Goal: Book appointment/travel/reservation

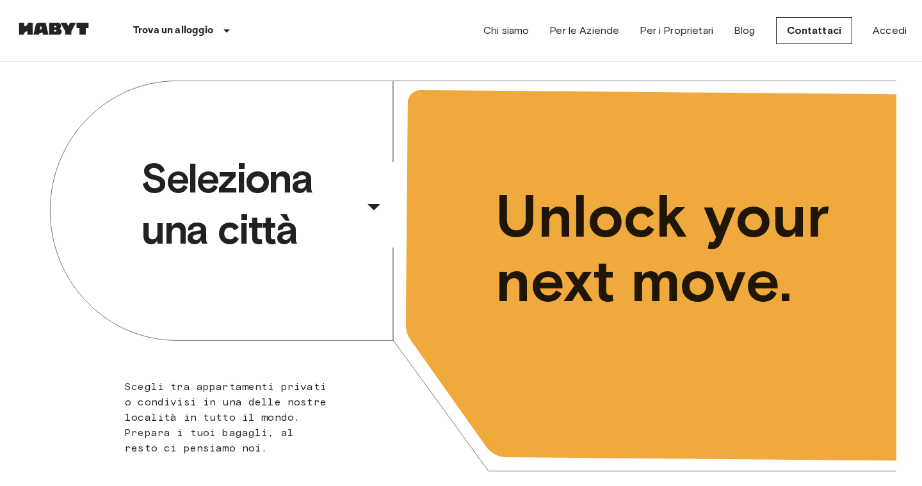
click at [296, 195] on span "Seleziona una città" at bounding box center [250, 204] width 218 height 102
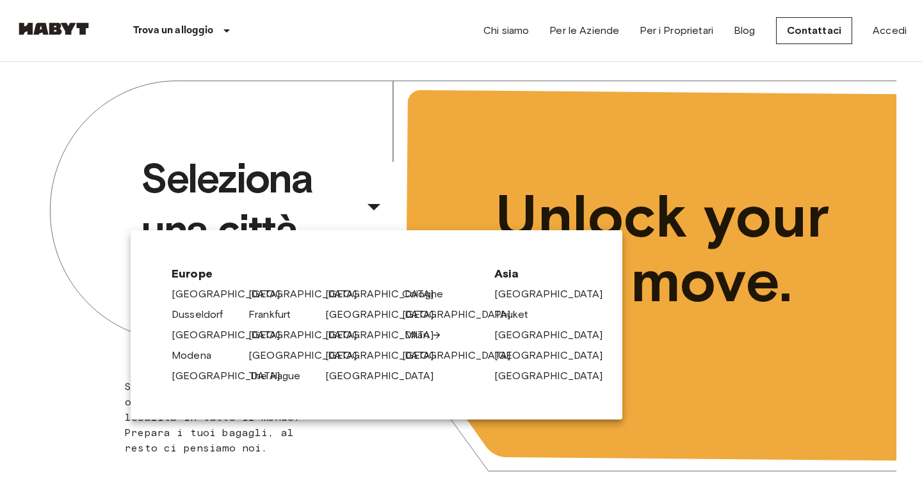
click at [424, 337] on link "Milan" at bounding box center [422, 335] width 37 height 15
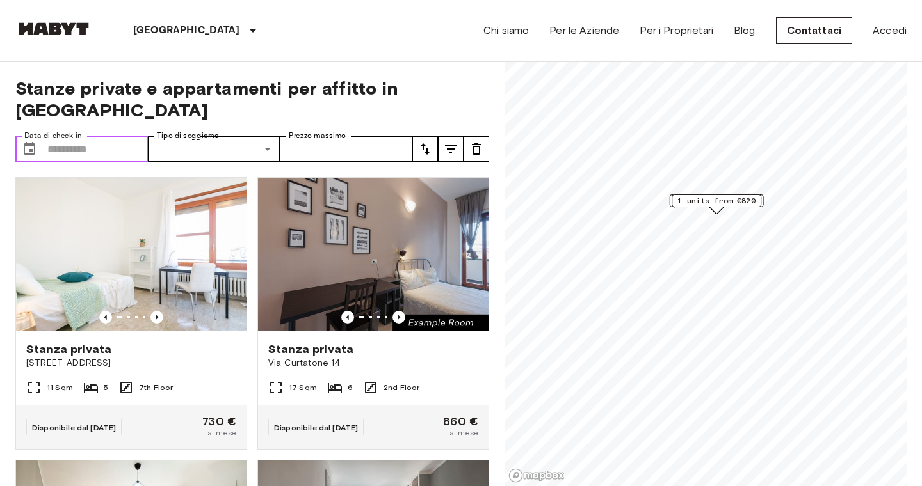
click at [75, 136] on input "Data di check-in" at bounding box center [97, 149] width 100 height 26
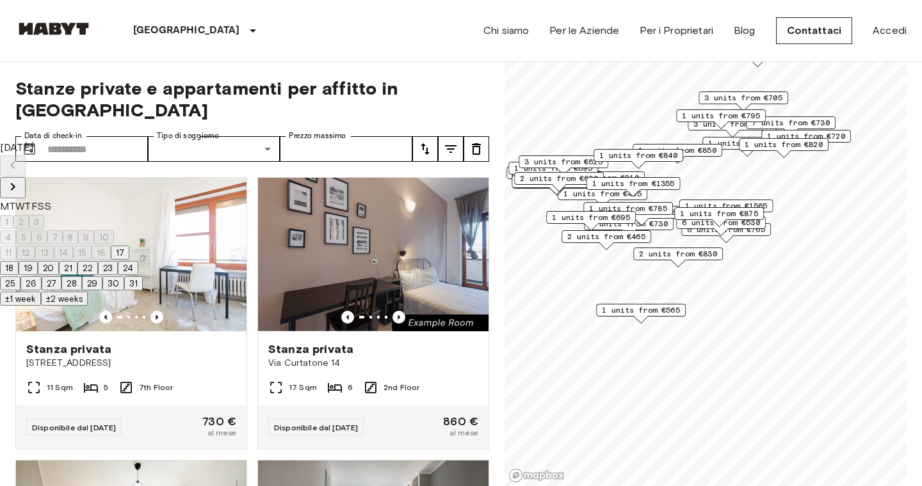
click at [15, 183] on icon "Next month" at bounding box center [13, 187] width 4 height 8
click at [13, 215] on button "1" at bounding box center [6, 222] width 13 height 14
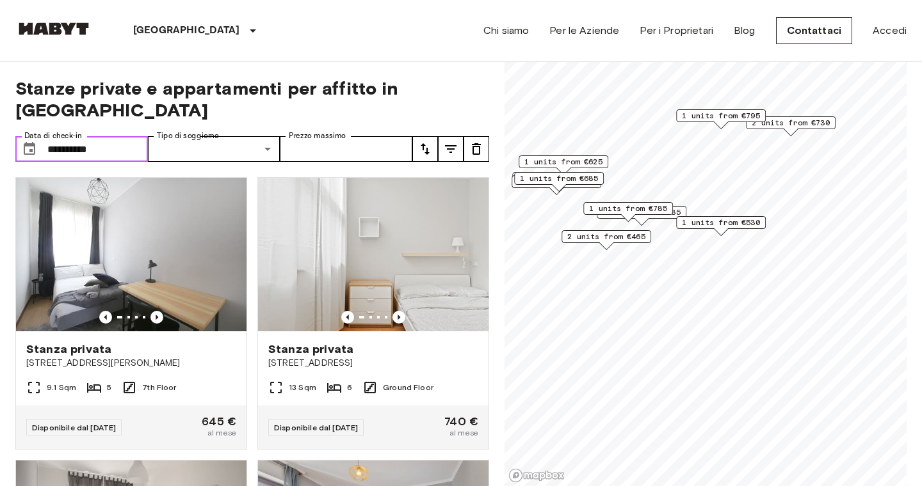
type input "**********"
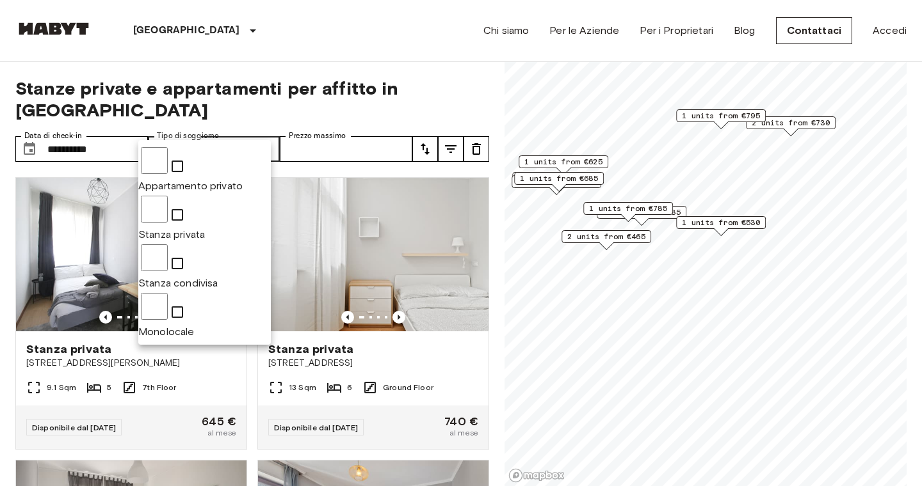
click at [205, 228] on span "Stanza privata" at bounding box center [171, 234] width 67 height 12
type input "**********"
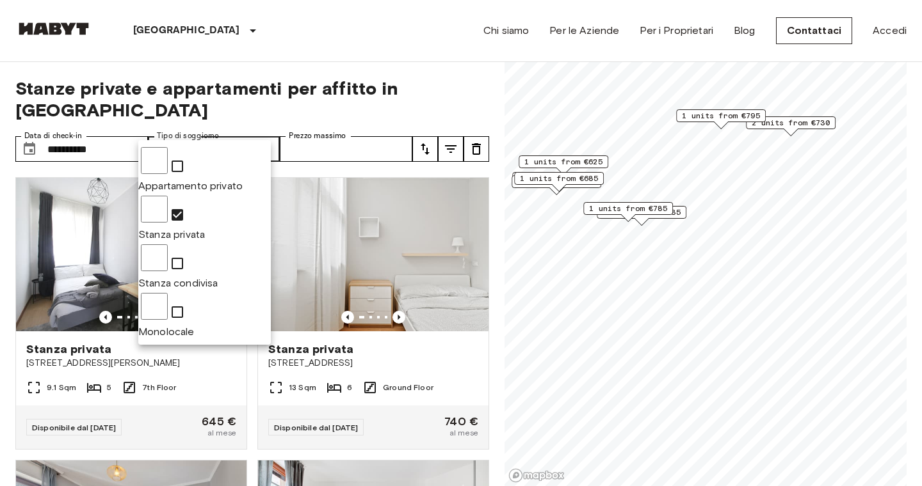
click at [415, 61] on div at bounding box center [461, 243] width 922 height 486
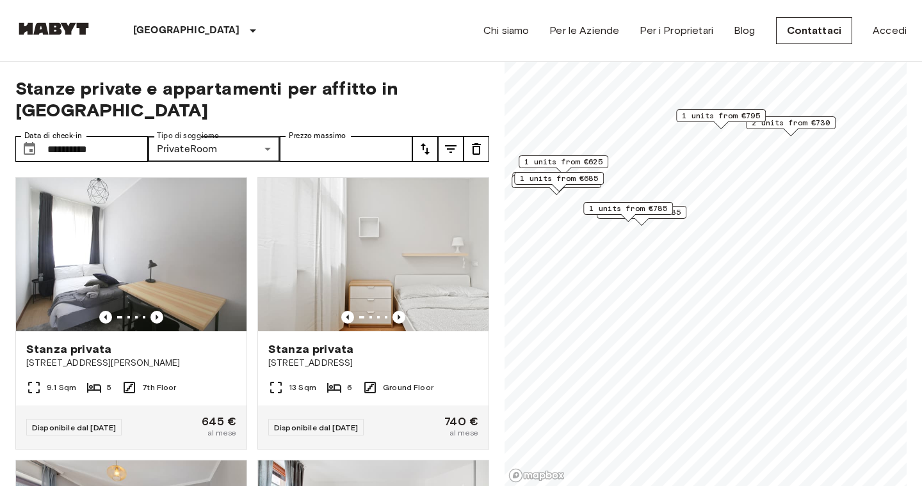
click at [716, 120] on span "1 units from €795" at bounding box center [721, 116] width 78 height 12
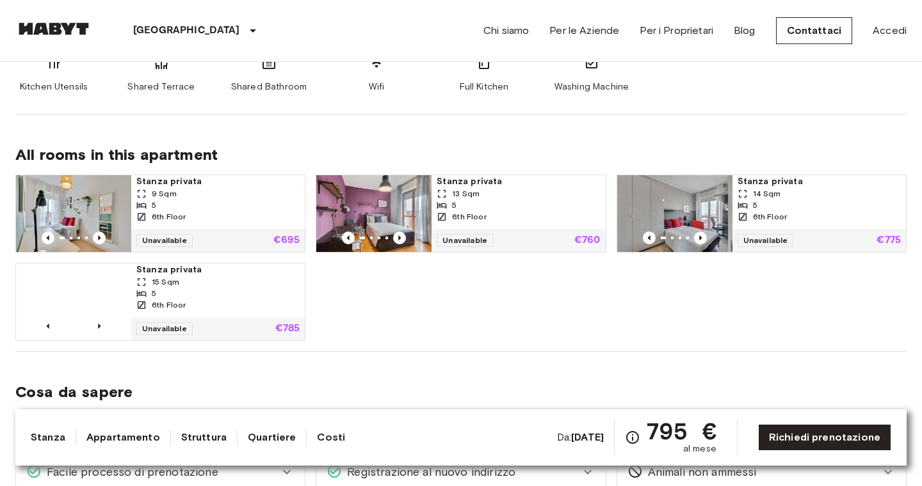
scroll to position [689, 0]
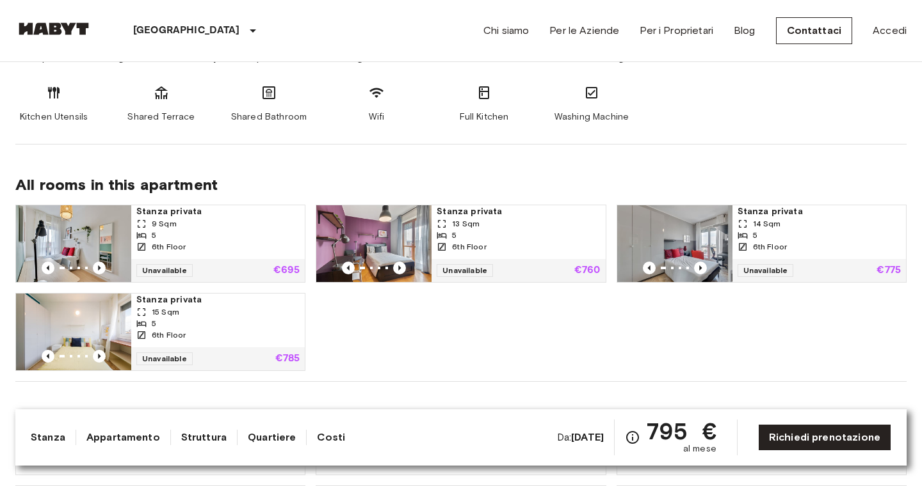
click at [267, 216] on span "Stanza privata" at bounding box center [217, 211] width 163 height 13
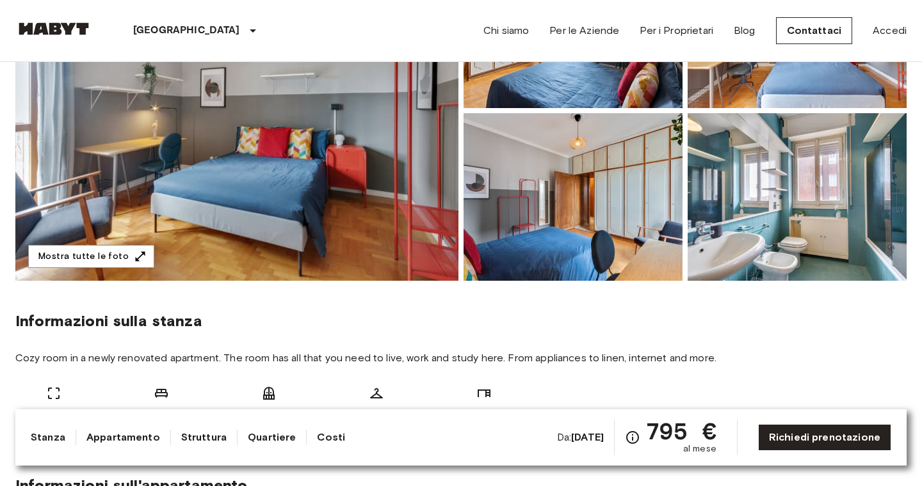
scroll to position [177, 0]
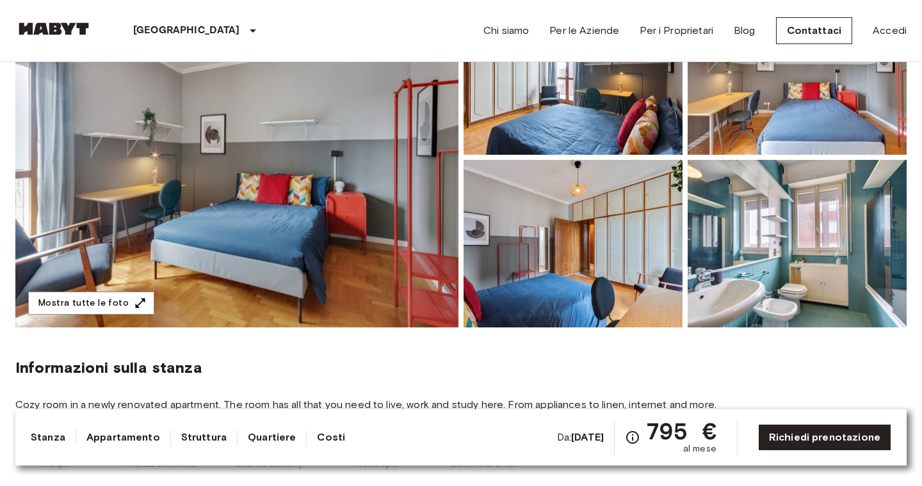
click at [333, 230] on img at bounding box center [236, 157] width 443 height 340
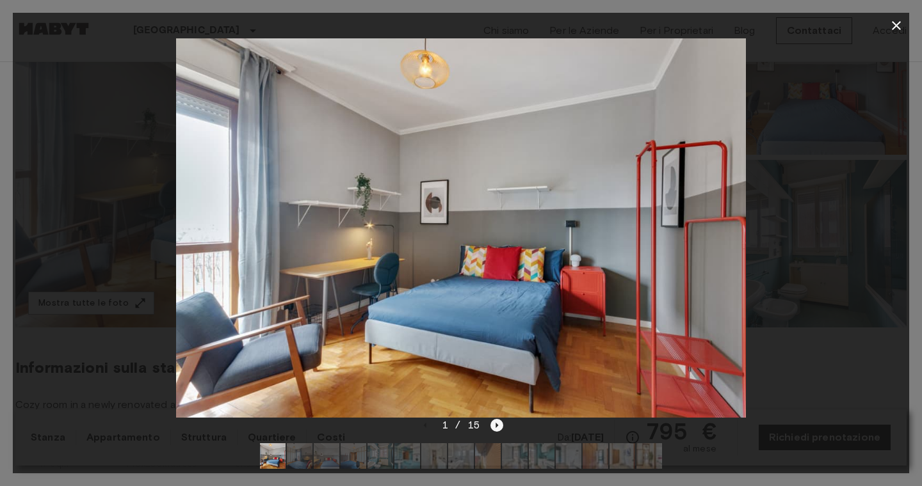
click at [496, 425] on icon "Next image" at bounding box center [497, 425] width 3 height 5
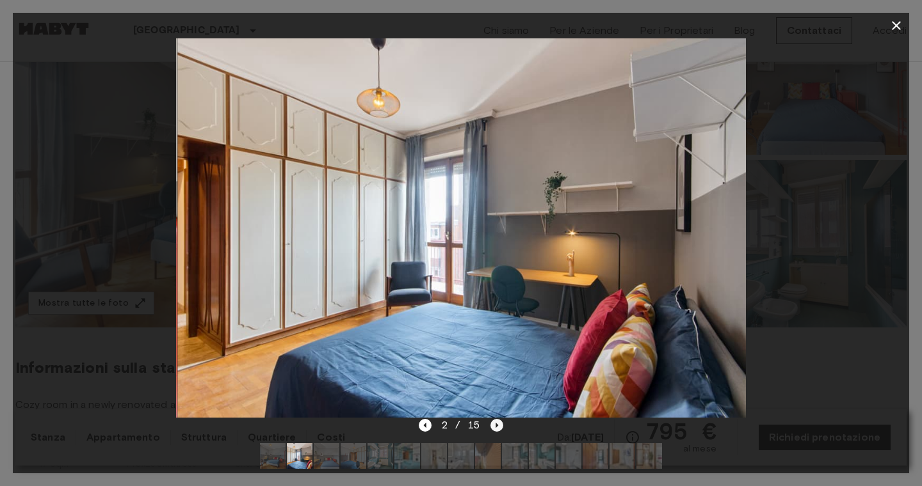
click at [496, 425] on icon "Next image" at bounding box center [497, 425] width 3 height 5
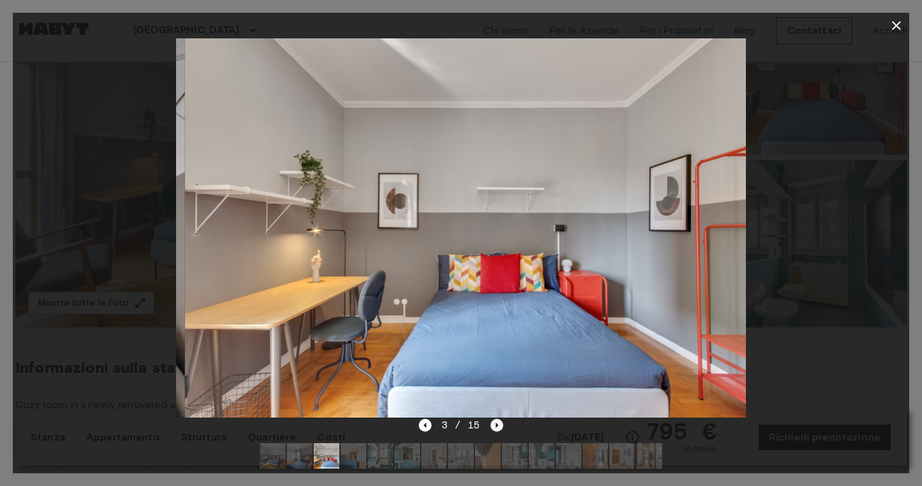
click at [496, 425] on icon "Next image" at bounding box center [497, 425] width 3 height 5
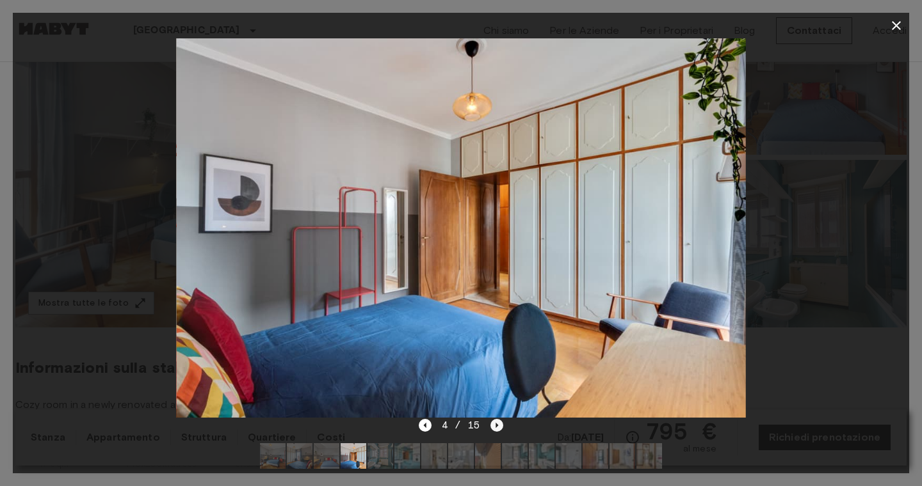
click at [496, 425] on icon "Next image" at bounding box center [497, 425] width 3 height 5
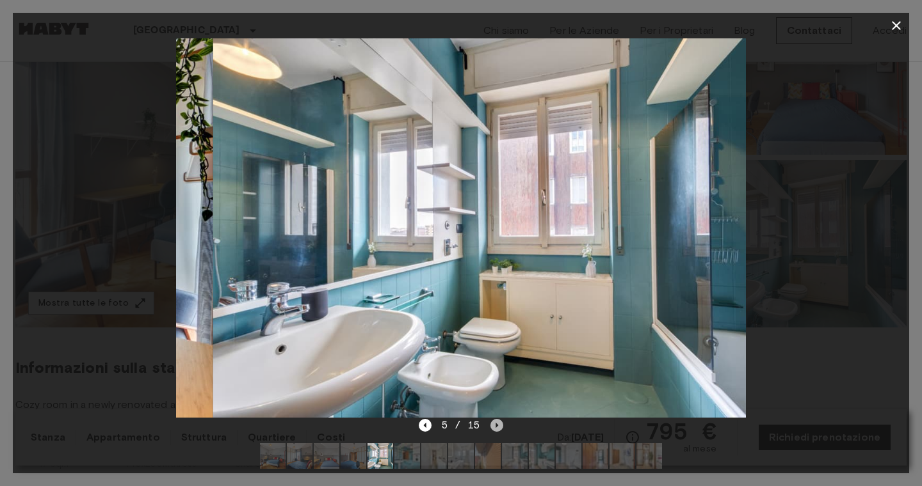
click at [496, 425] on icon "Next image" at bounding box center [497, 425] width 3 height 5
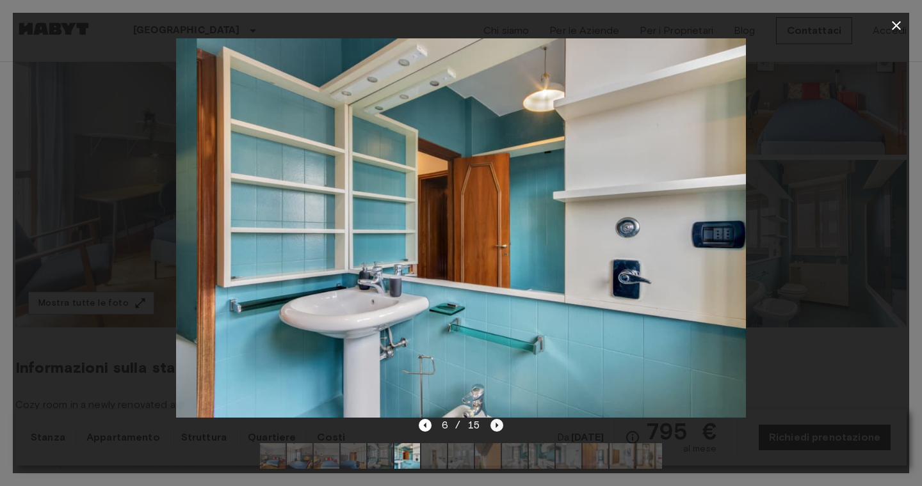
click at [496, 425] on icon "Next image" at bounding box center [497, 425] width 3 height 5
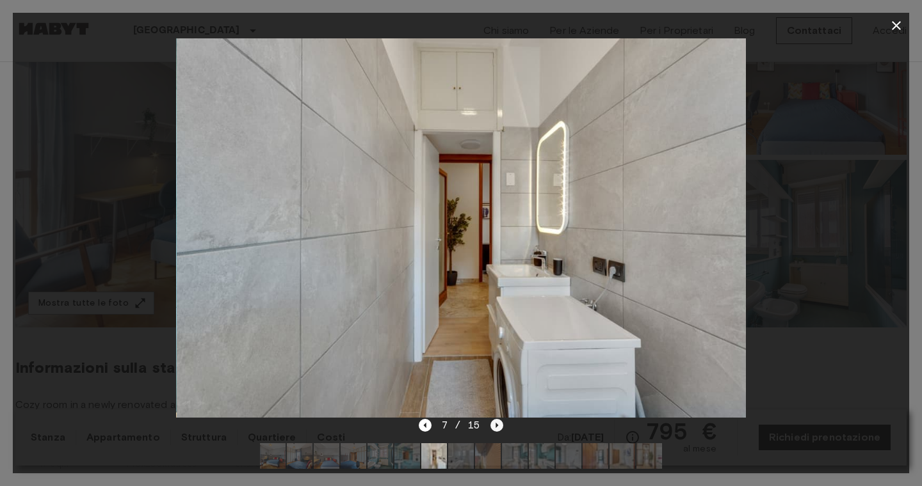
click at [496, 425] on icon "Next image" at bounding box center [497, 425] width 3 height 5
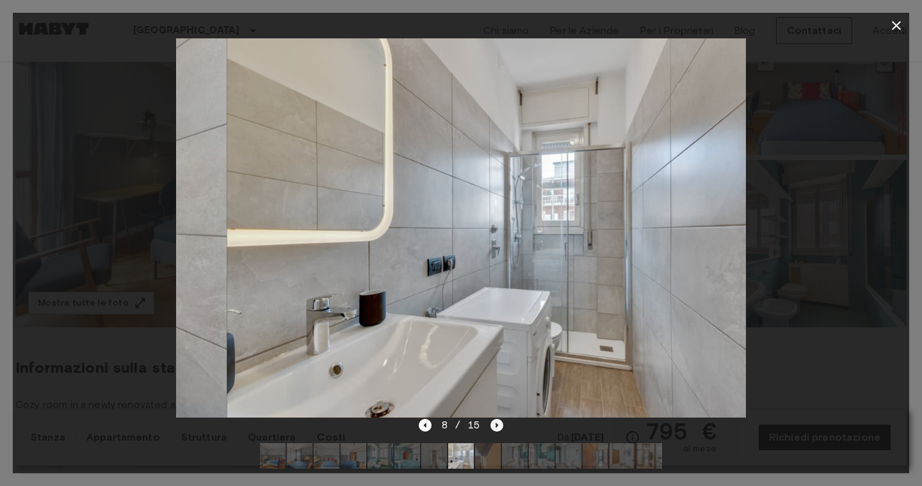
click at [496, 425] on icon "Next image" at bounding box center [497, 425] width 3 height 5
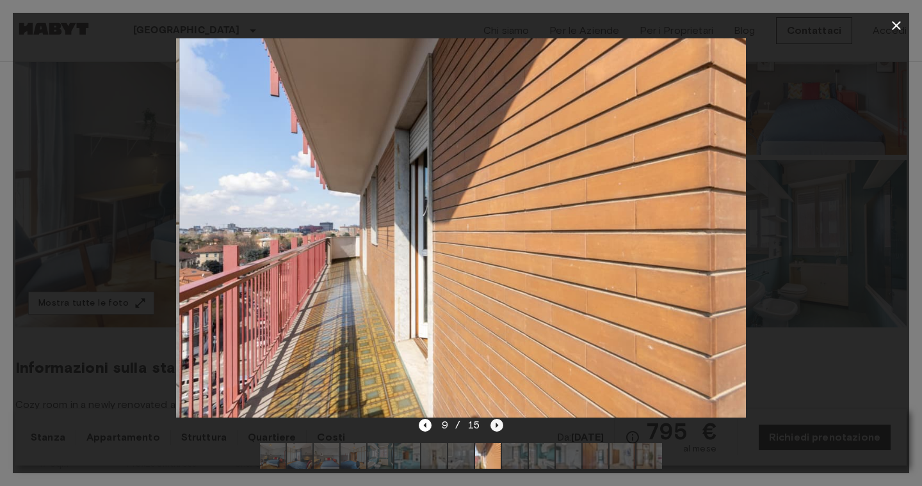
click at [496, 425] on icon "Next image" at bounding box center [497, 425] width 3 height 5
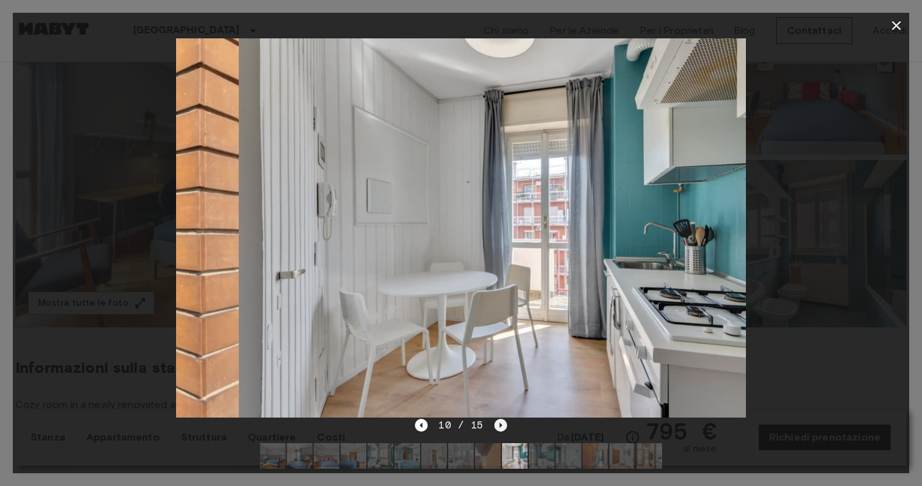
click at [496, 425] on icon "Next image" at bounding box center [500, 425] width 13 height 13
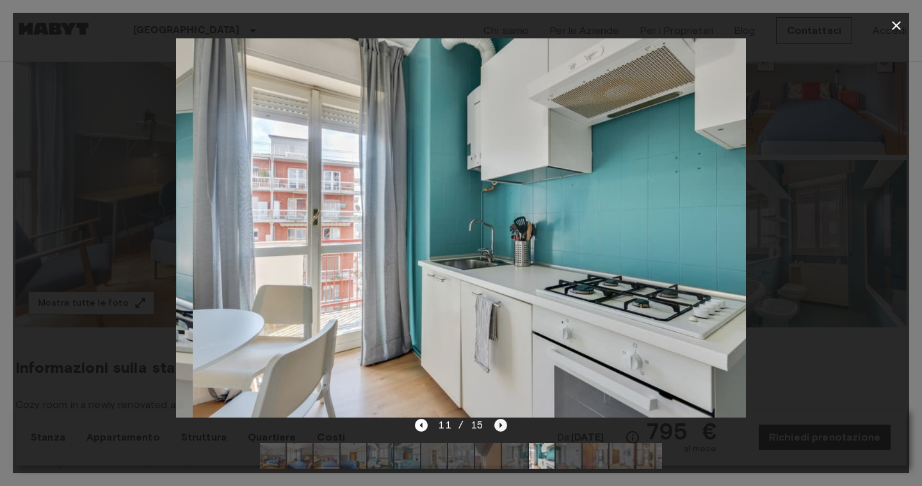
click at [496, 425] on icon "Next image" at bounding box center [500, 425] width 13 height 13
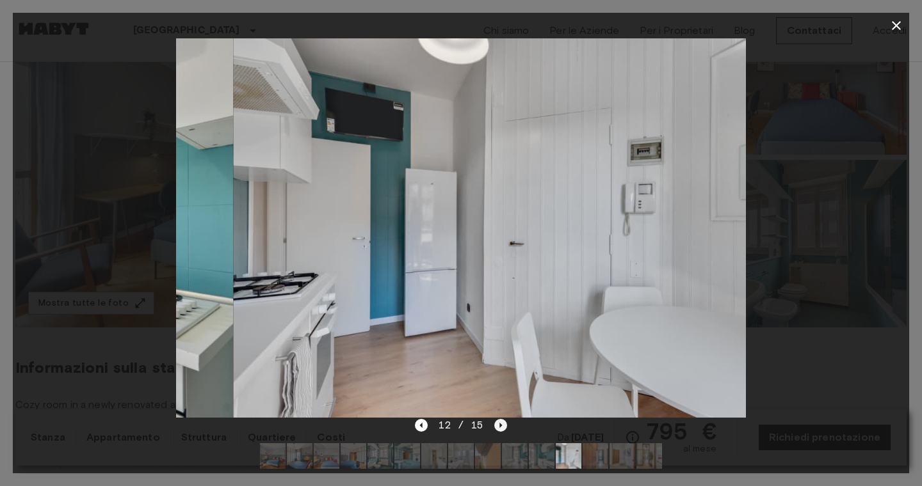
click at [496, 425] on icon "Next image" at bounding box center [500, 425] width 13 height 13
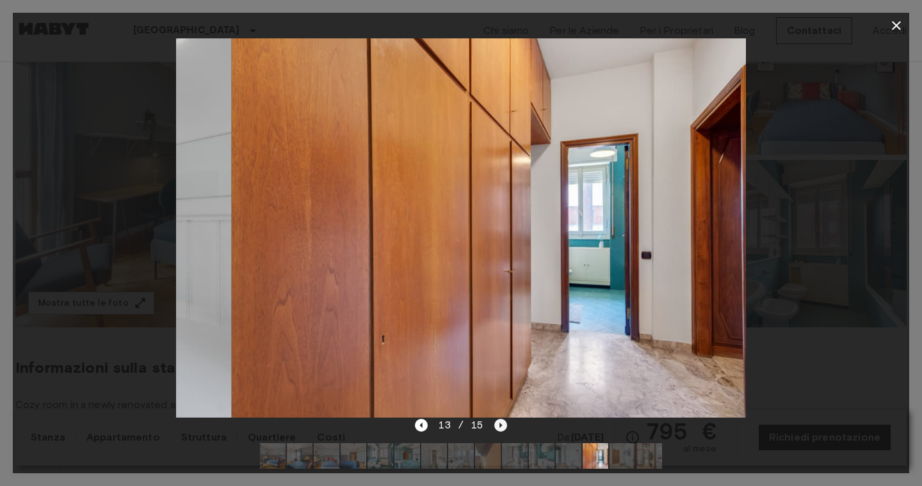
click at [496, 425] on icon "Next image" at bounding box center [500, 425] width 13 height 13
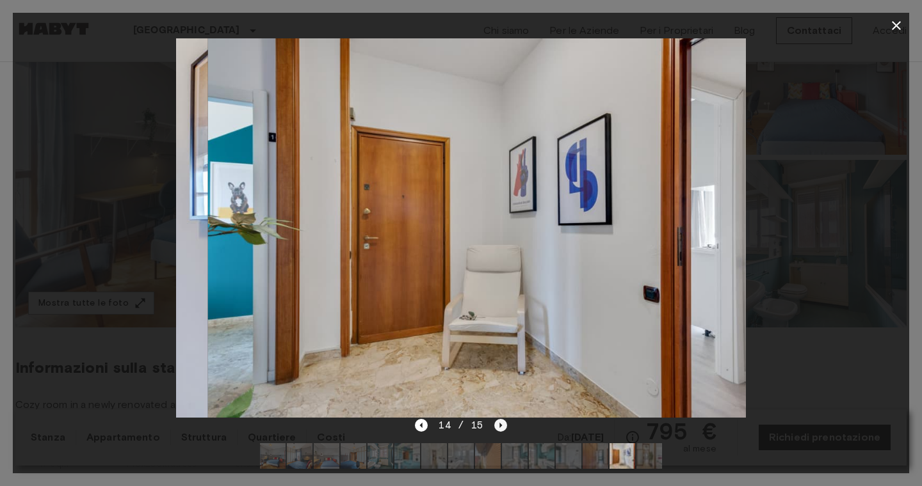
click at [496, 425] on icon "Next image" at bounding box center [500, 425] width 13 height 13
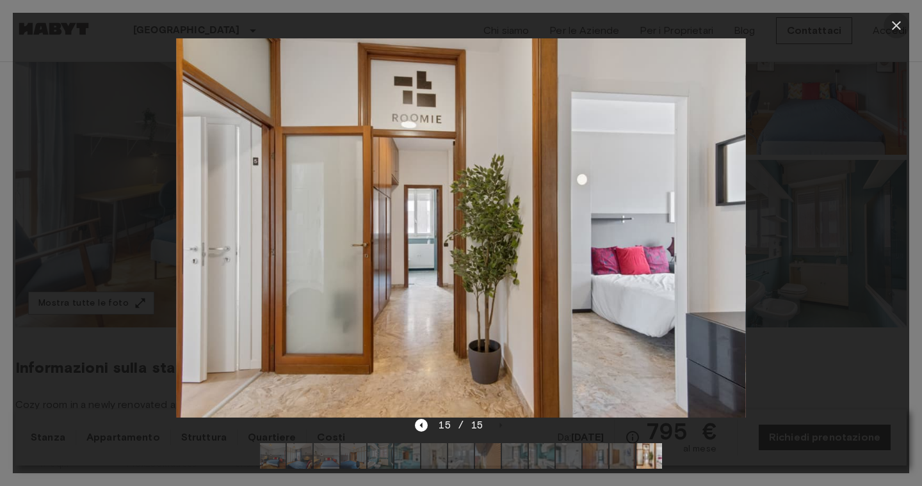
click at [894, 22] on icon "button" at bounding box center [895, 25] width 15 height 15
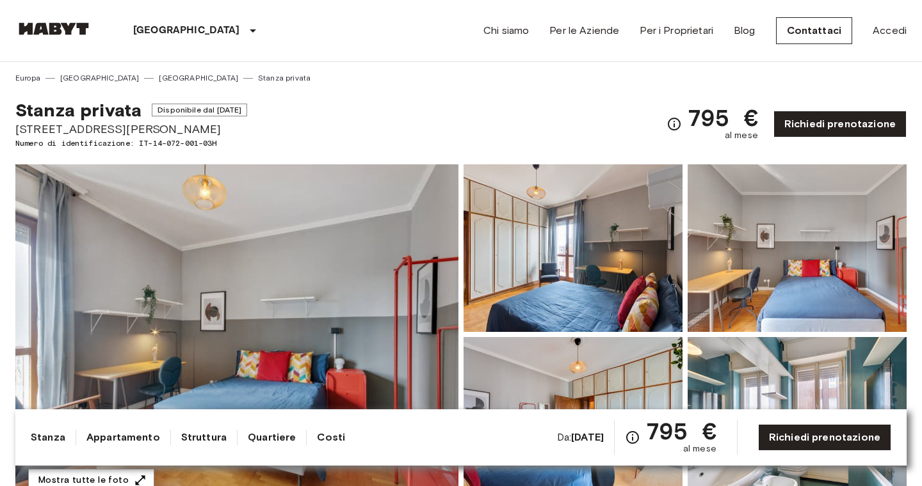
scroll to position [0, 0]
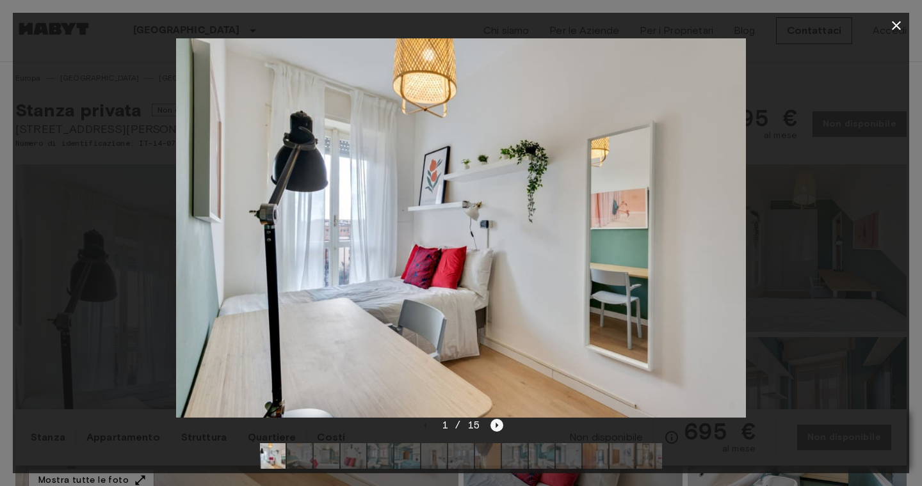
click at [500, 426] on icon "Next image" at bounding box center [496, 425] width 13 height 13
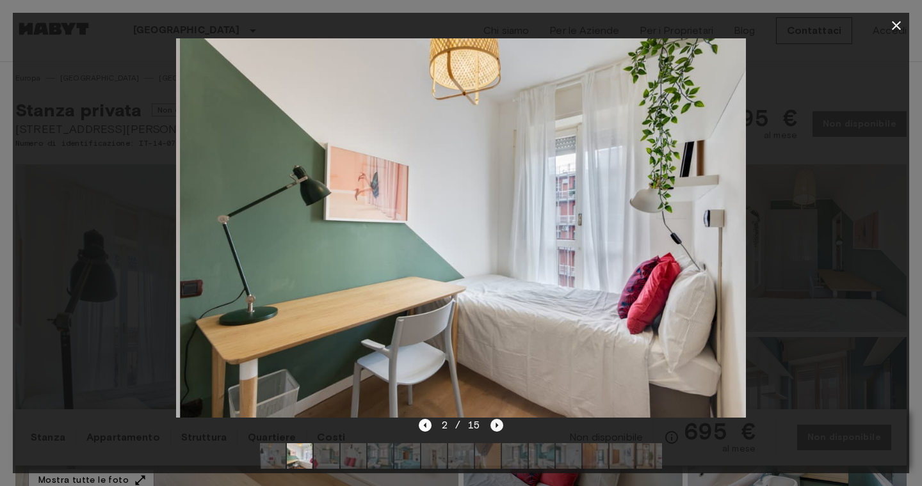
click at [500, 426] on icon "Next image" at bounding box center [496, 425] width 13 height 13
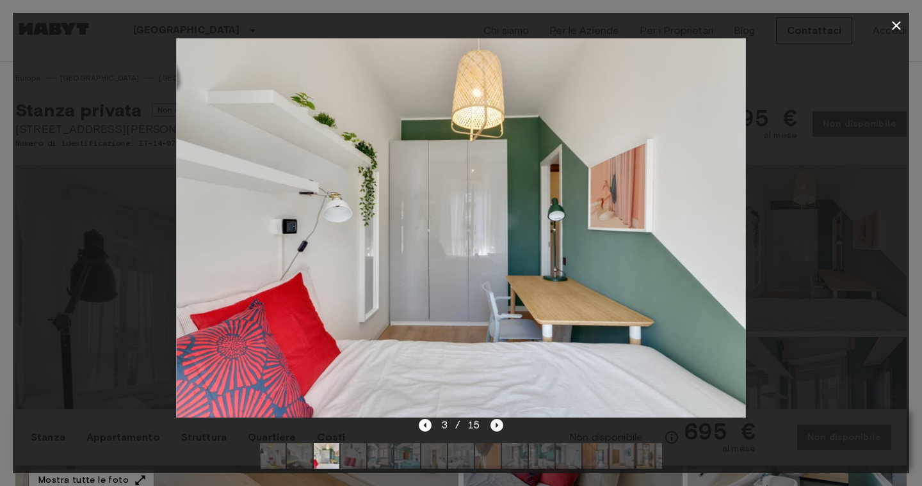
click at [500, 426] on icon "Next image" at bounding box center [496, 425] width 13 height 13
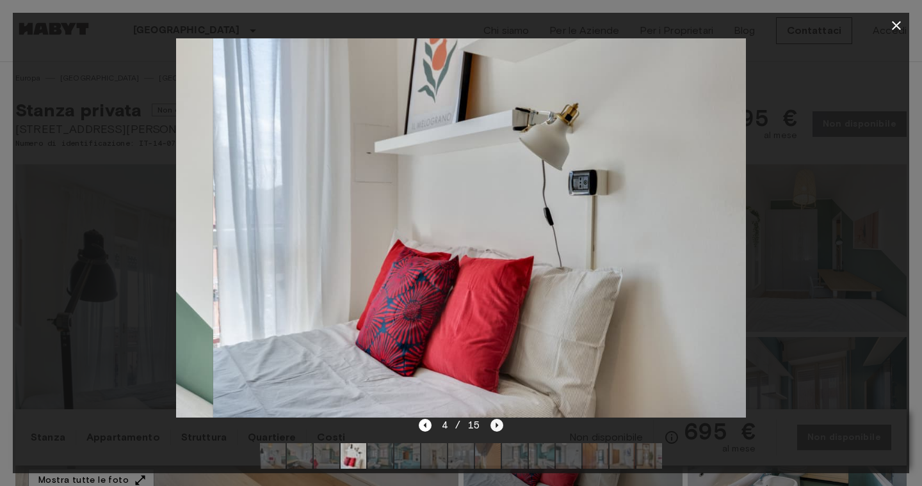
click at [500, 426] on icon "Next image" at bounding box center [496, 425] width 13 height 13
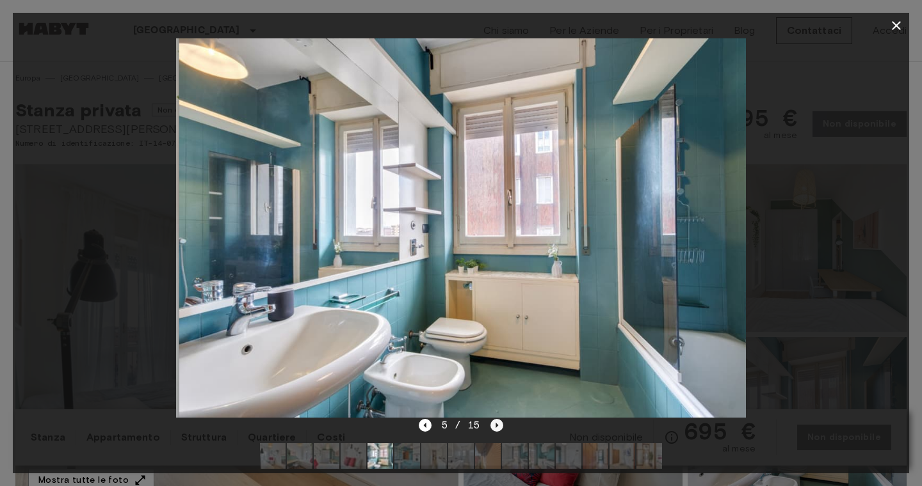
click at [500, 426] on icon "Next image" at bounding box center [496, 425] width 13 height 13
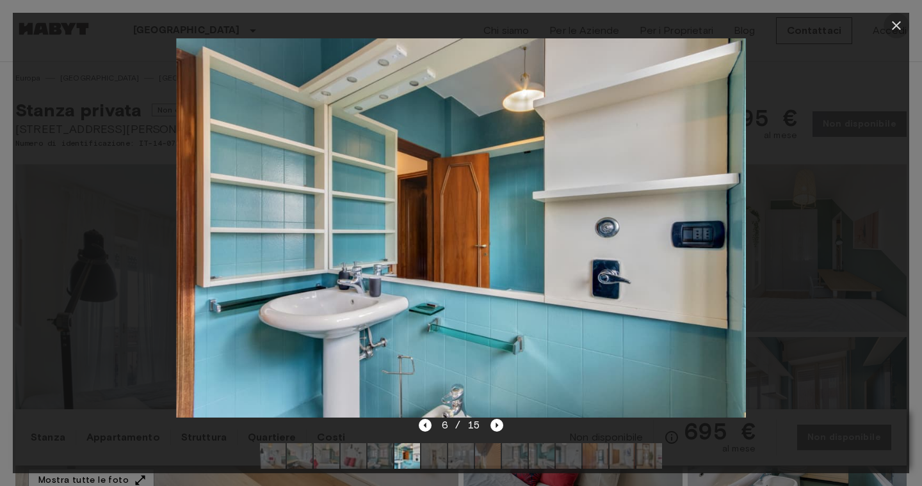
click at [894, 28] on icon "button" at bounding box center [895, 25] width 9 height 9
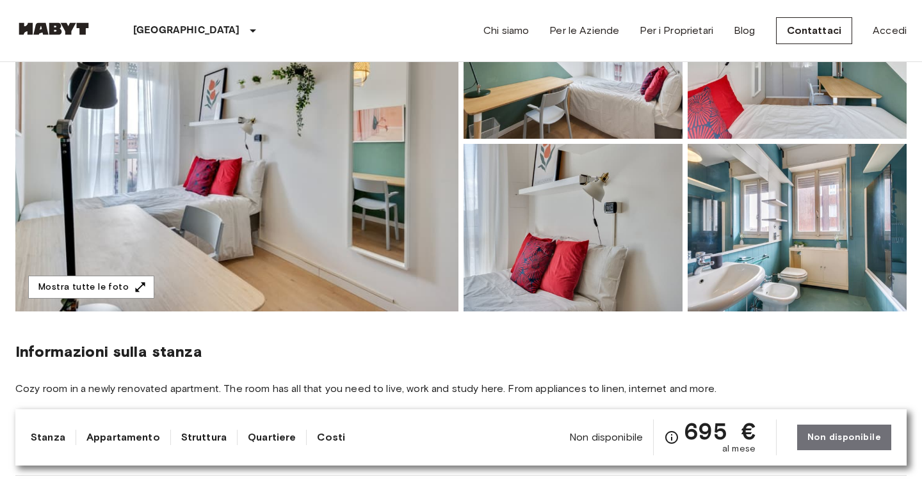
scroll to position [194, 0]
